Goal: Check status

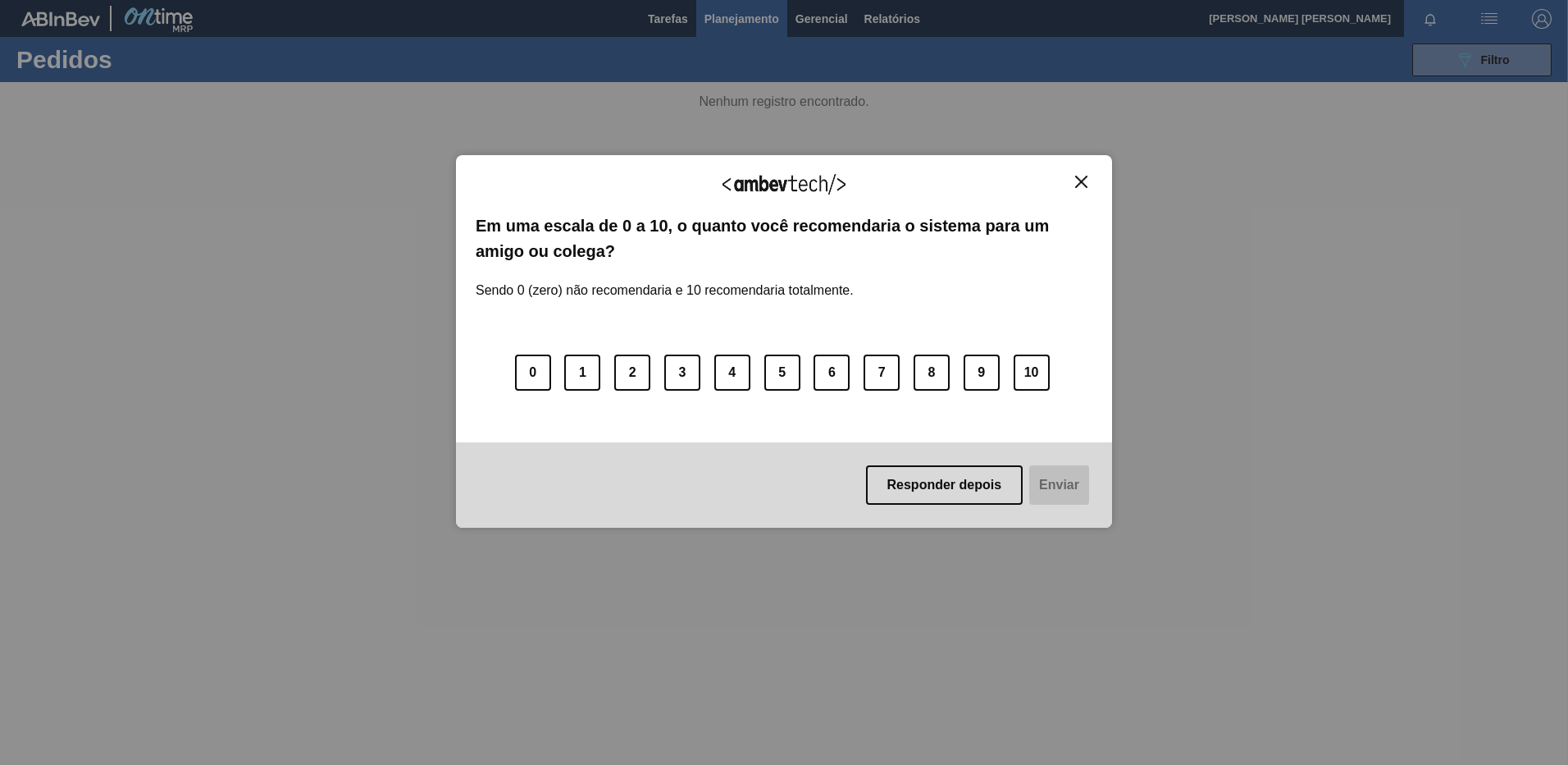
click at [1081, 190] on div "Agradecemos seu feedback!" at bounding box center [784, 193] width 617 height 39
click at [1080, 181] on img "Close" at bounding box center [1081, 181] width 12 height 12
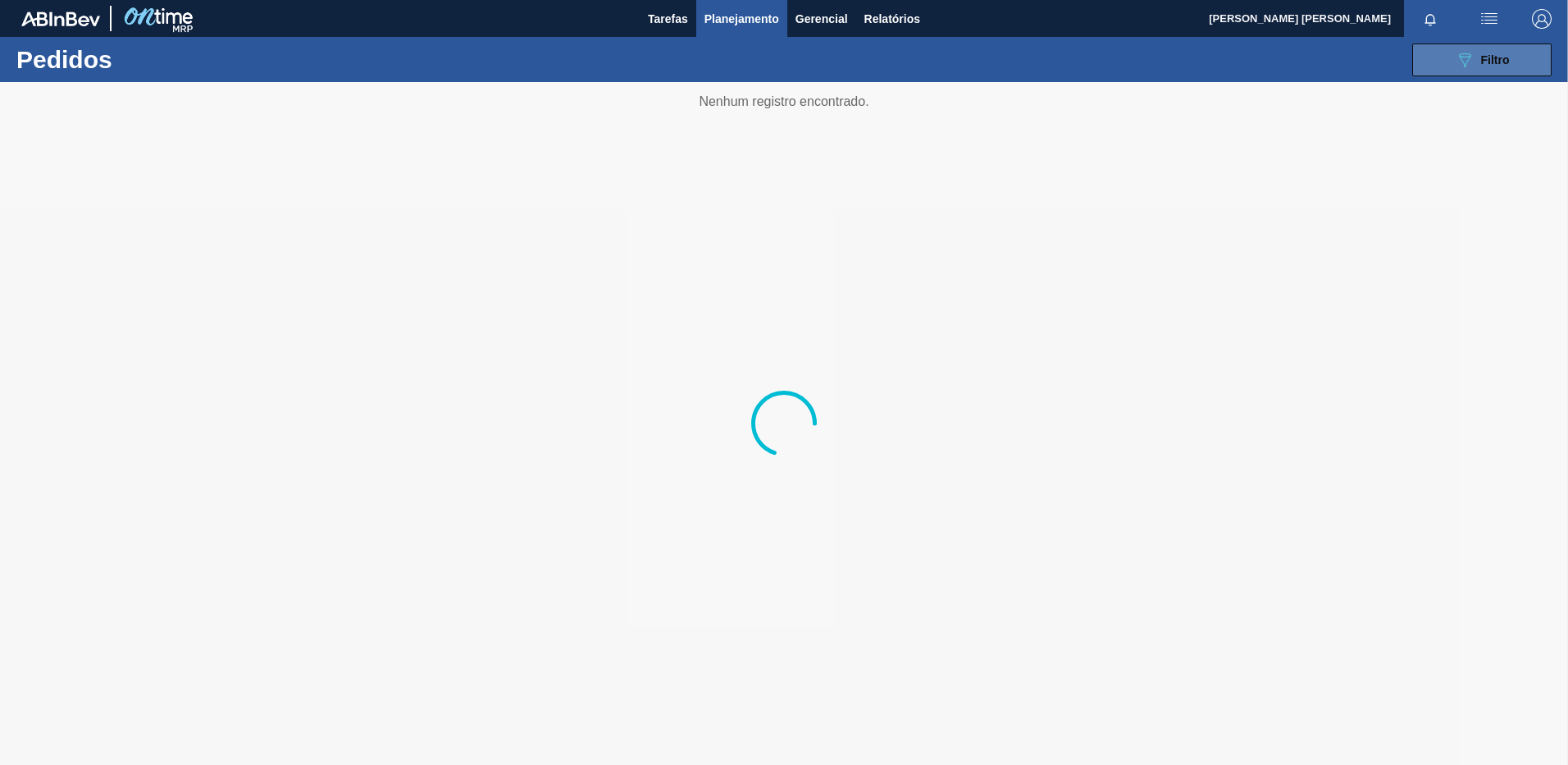
click at [1514, 73] on button "089F7B8B-B2A5-4AFE-B5C0-19BA573D28AC Filtro" at bounding box center [1481, 59] width 140 height 33
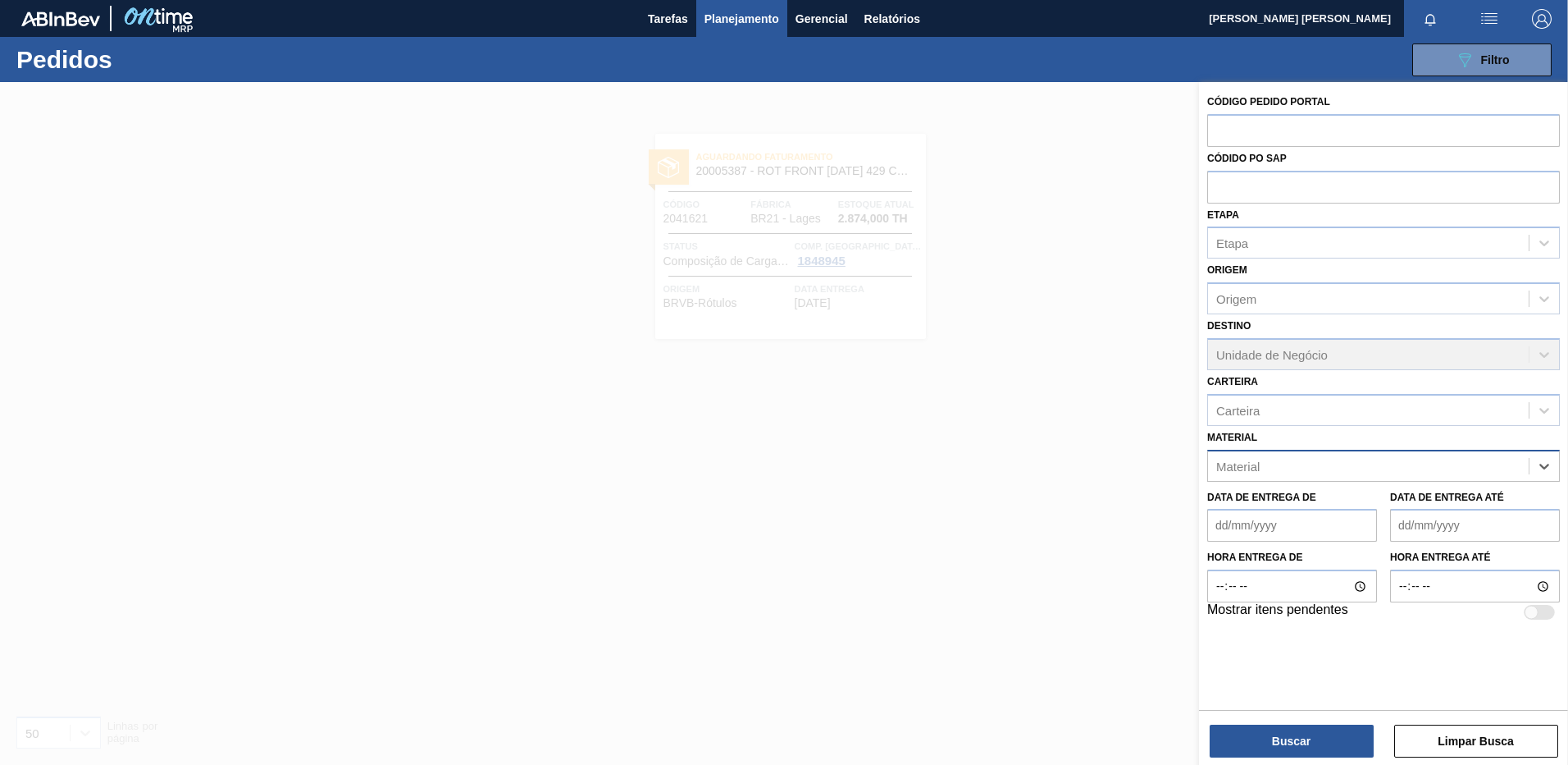
paste input "20008538"
type input "20008538"
click at [1355, 507] on div "20008538 - ROT NECK STELLA PURE GOLD 330 CX48MIL" at bounding box center [1384, 506] width 353 height 31
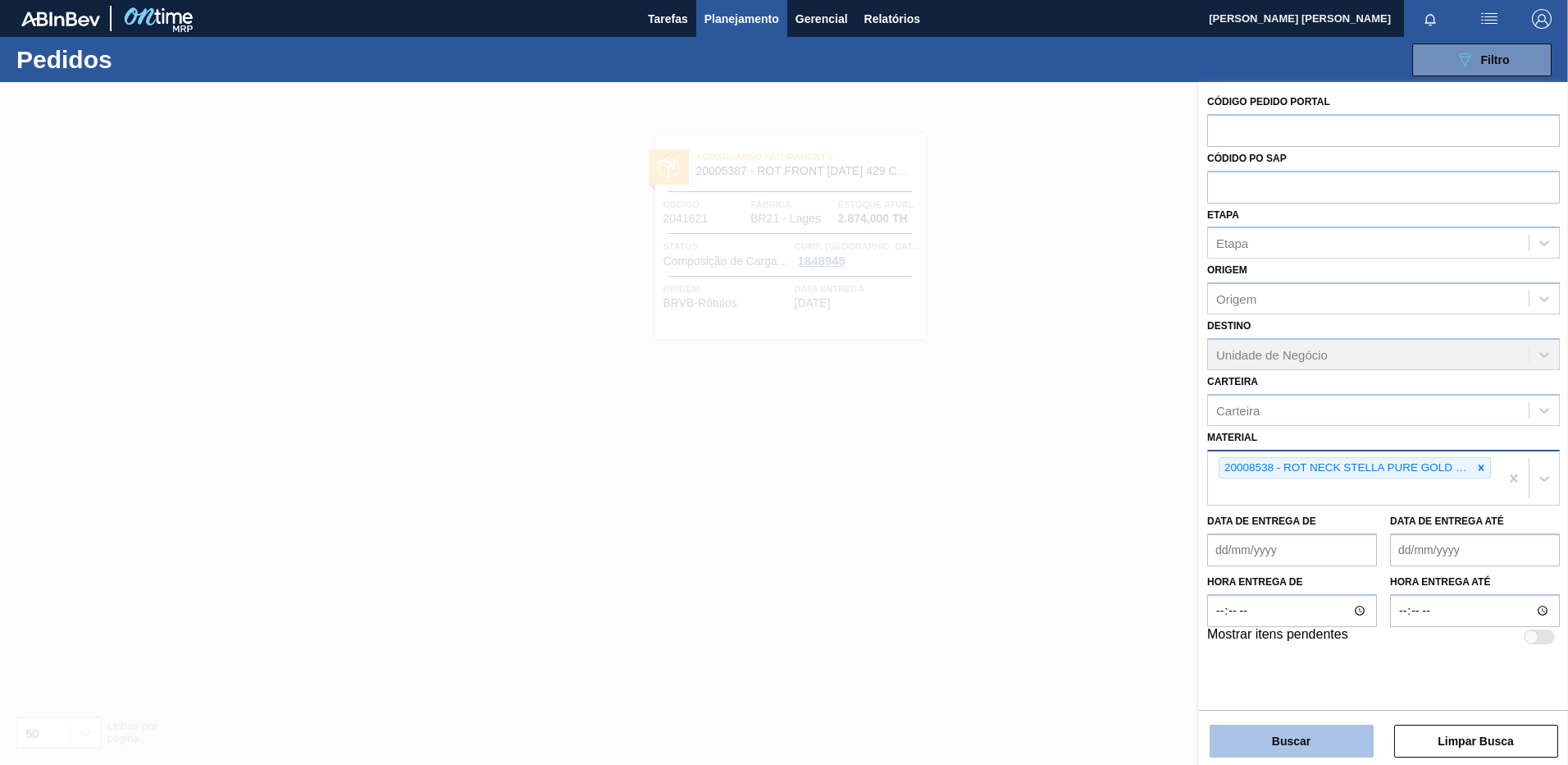
click at [1340, 732] on button "Buscar" at bounding box center [1292, 740] width 164 height 33
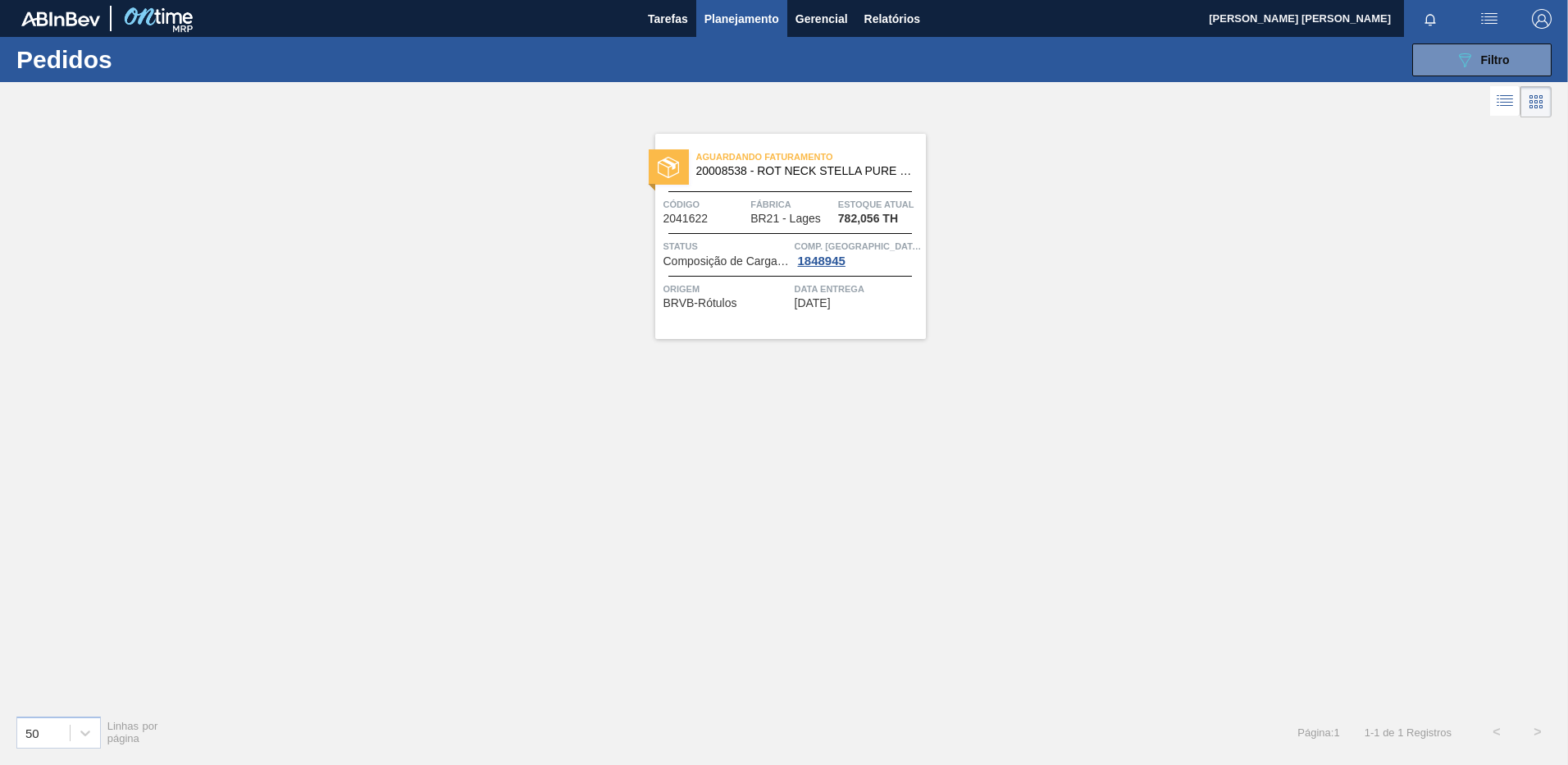
click at [766, 326] on div "Aguardando Faturamento 20008538 - ROT NECK STELLA PURE GOLD 330 CX48MIL Código …" at bounding box center [789, 236] width 270 height 205
